Goal: Task Accomplishment & Management: Use online tool/utility

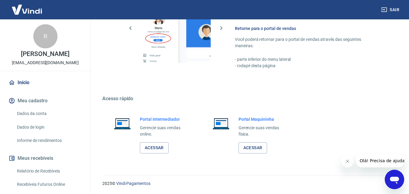
scroll to position [91, 0]
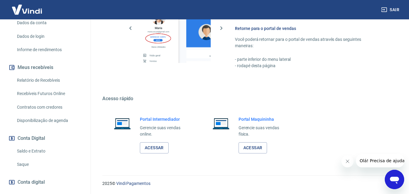
click at [23, 171] on link "Saque" at bounding box center [49, 164] width 69 height 12
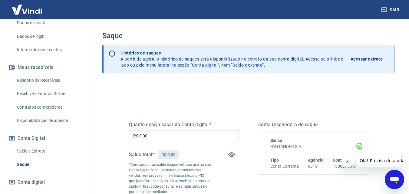
scroll to position [30, 0]
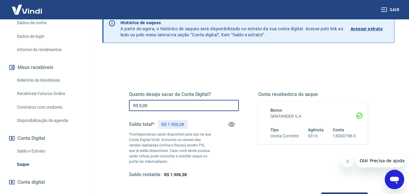
drag, startPoint x: 156, startPoint y: 105, endPoint x: 122, endPoint y: 106, distance: 34.2
click at [122, 106] on div "Quanto deseja sacar da Conta Digital? R$ 0,00 ​ Saldo total*: R$ 1.906,38 *Corr…" at bounding box center [248, 138] width 253 height 146
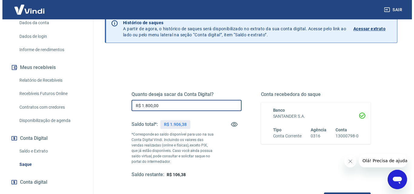
scroll to position [61, 0]
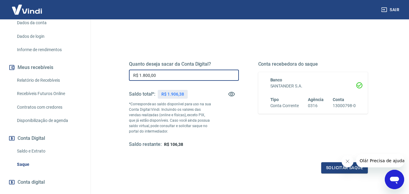
type input "R$ 1.800,00"
click at [345, 159] on button "Fechar mensagem da empresa" at bounding box center [347, 161] width 12 height 12
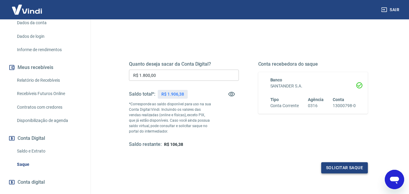
click at [347, 167] on button "Solicitar saque" at bounding box center [344, 167] width 47 height 11
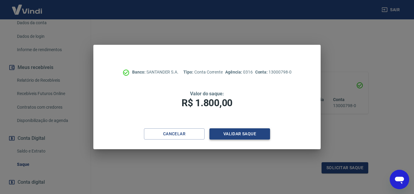
click at [250, 137] on button "Validar saque" at bounding box center [239, 133] width 61 height 11
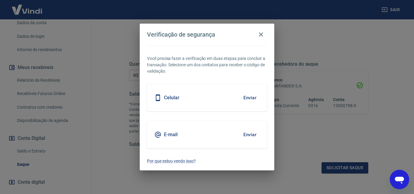
click at [177, 133] on h5 "E-mail" at bounding box center [171, 135] width 14 height 6
click at [252, 135] on button "Enviar" at bounding box center [250, 134] width 20 height 13
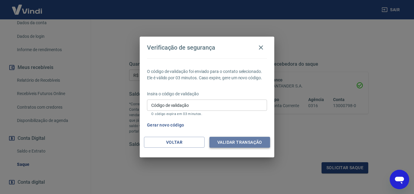
click at [233, 144] on button "Validar transação" at bounding box center [239, 142] width 61 height 11
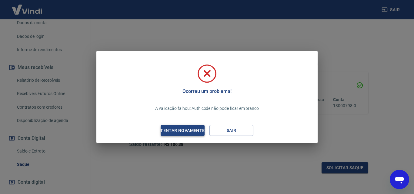
click at [175, 127] on div "Tentar novamente" at bounding box center [182, 131] width 59 height 8
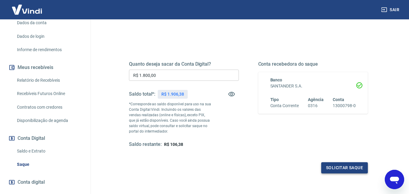
click at [350, 164] on button "Solicitar saque" at bounding box center [344, 167] width 47 height 11
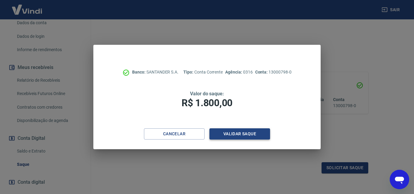
click at [249, 132] on button "Validar saque" at bounding box center [239, 133] width 61 height 11
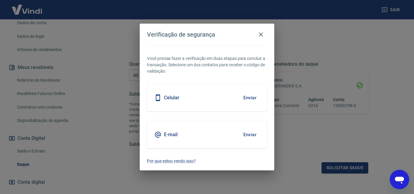
click at [250, 134] on button "Enviar" at bounding box center [250, 134] width 20 height 13
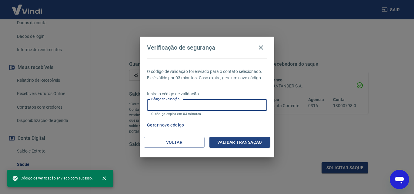
click at [223, 107] on input "Código de validação" at bounding box center [207, 105] width 120 height 11
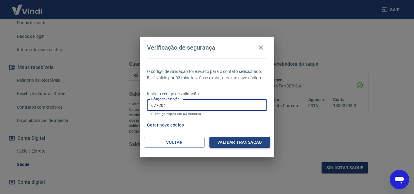
click at [243, 144] on button "Validar transação" at bounding box center [239, 142] width 61 height 11
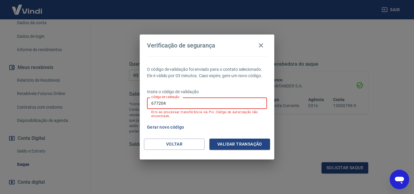
drag, startPoint x: 189, startPoint y: 102, endPoint x: 107, endPoint y: 101, distance: 82.4
click at [107, 102] on div "Verificação de segurança O código de validação foi enviado para o contato selec…" at bounding box center [207, 97] width 414 height 194
type input "356297"
click at [237, 142] on button "Validar transação" at bounding box center [239, 144] width 61 height 11
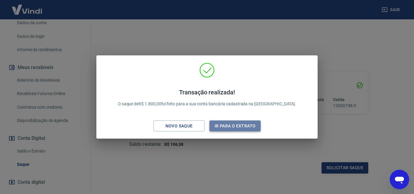
click at [237, 128] on button "Ir para o extrato" at bounding box center [234, 126] width 51 height 11
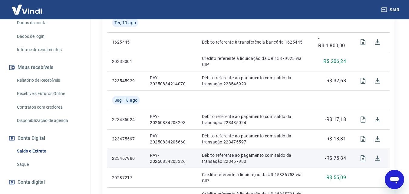
scroll to position [91, 0]
